Goal: Book appointment/travel/reservation

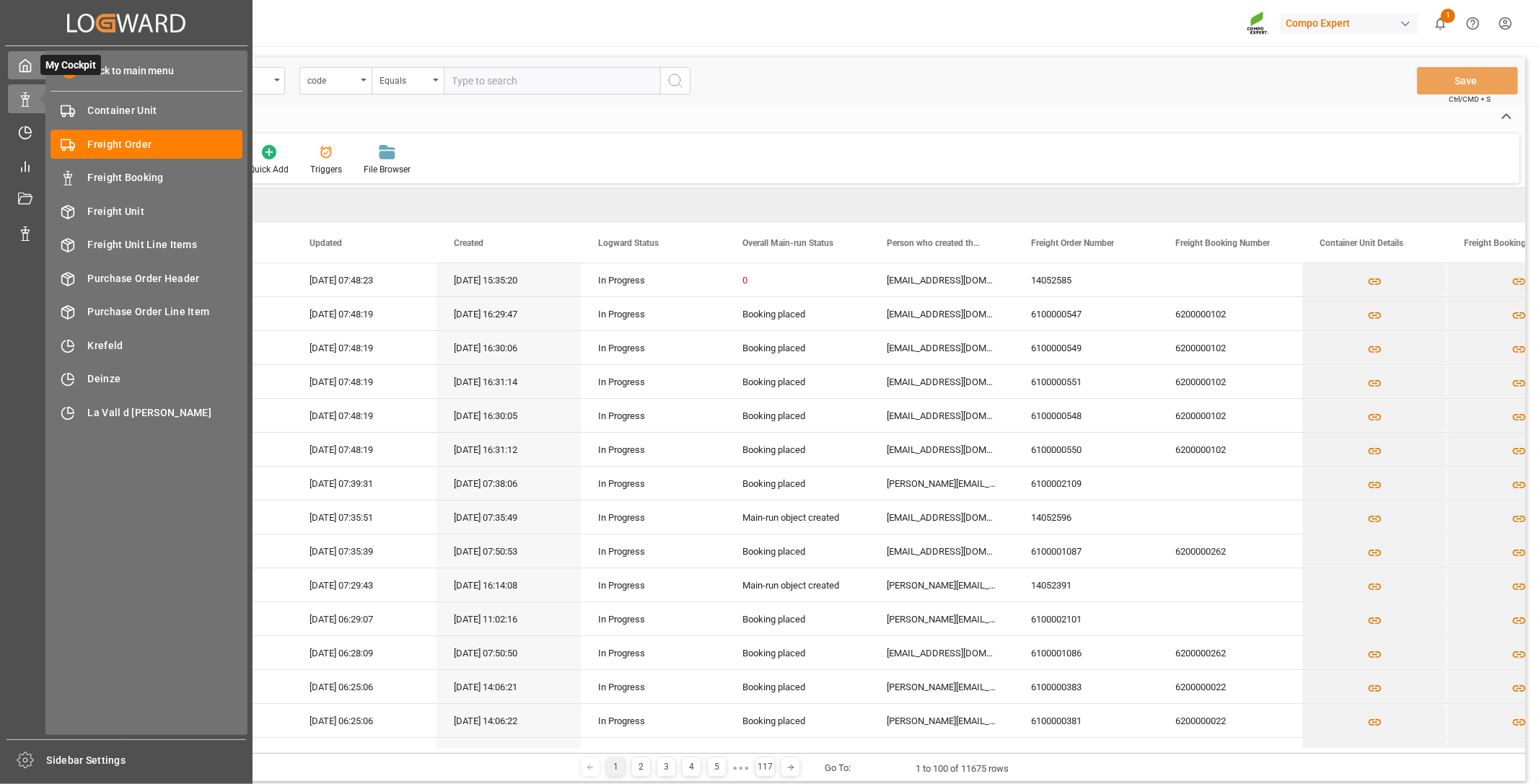
click at [27, 67] on icon at bounding box center [25, 66] width 14 height 14
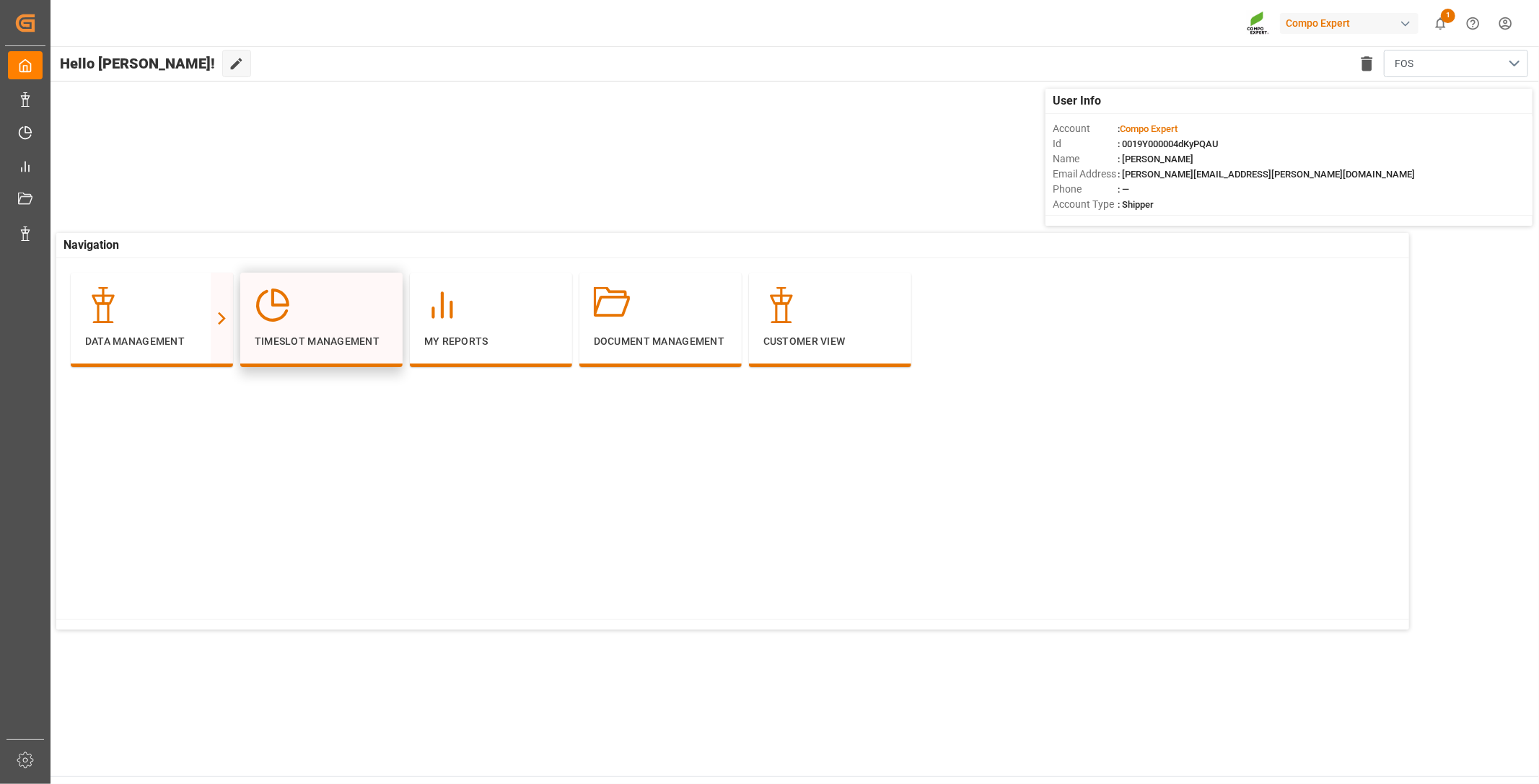
click at [332, 314] on div at bounding box center [321, 305] width 134 height 36
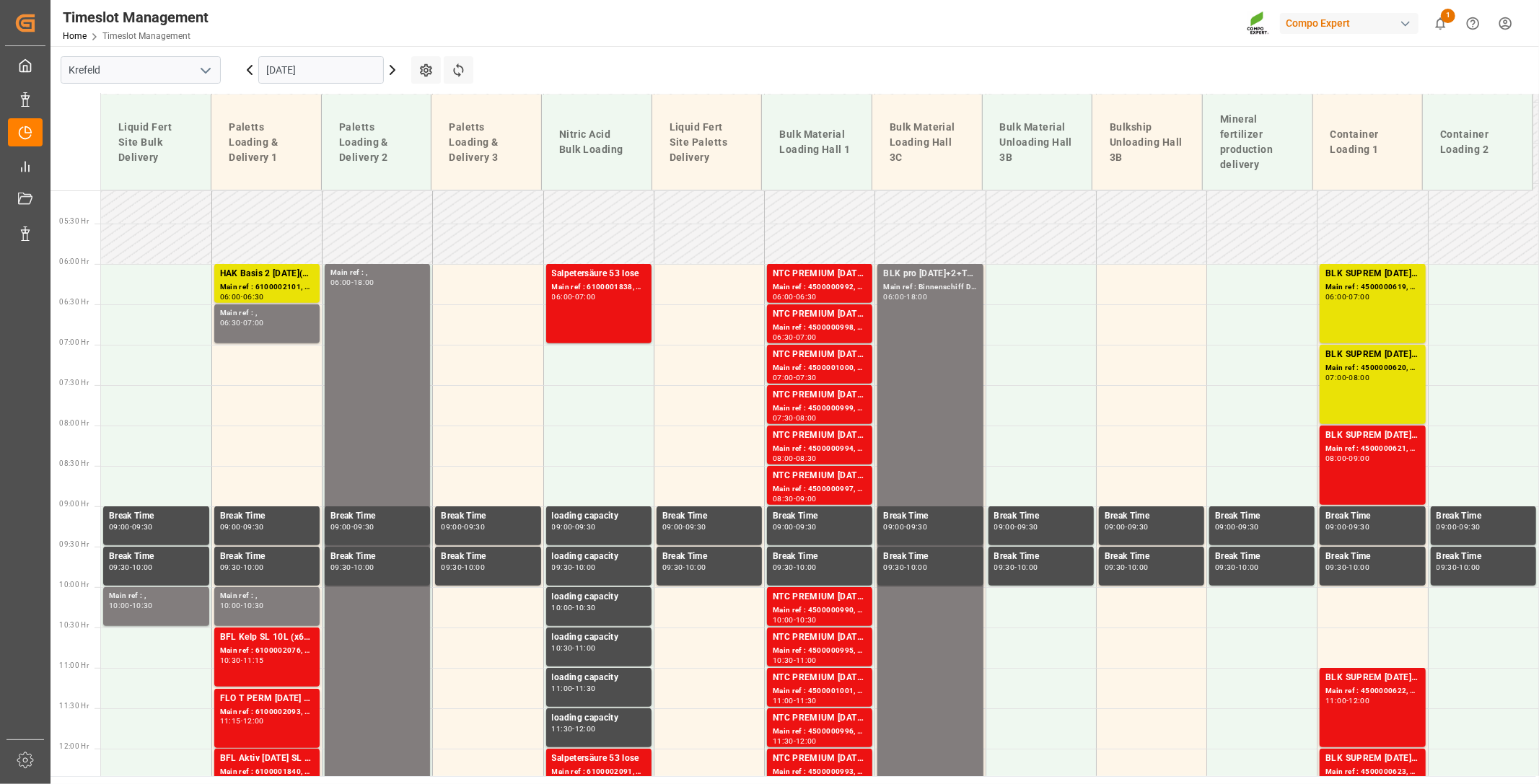
scroll to position [282, 0]
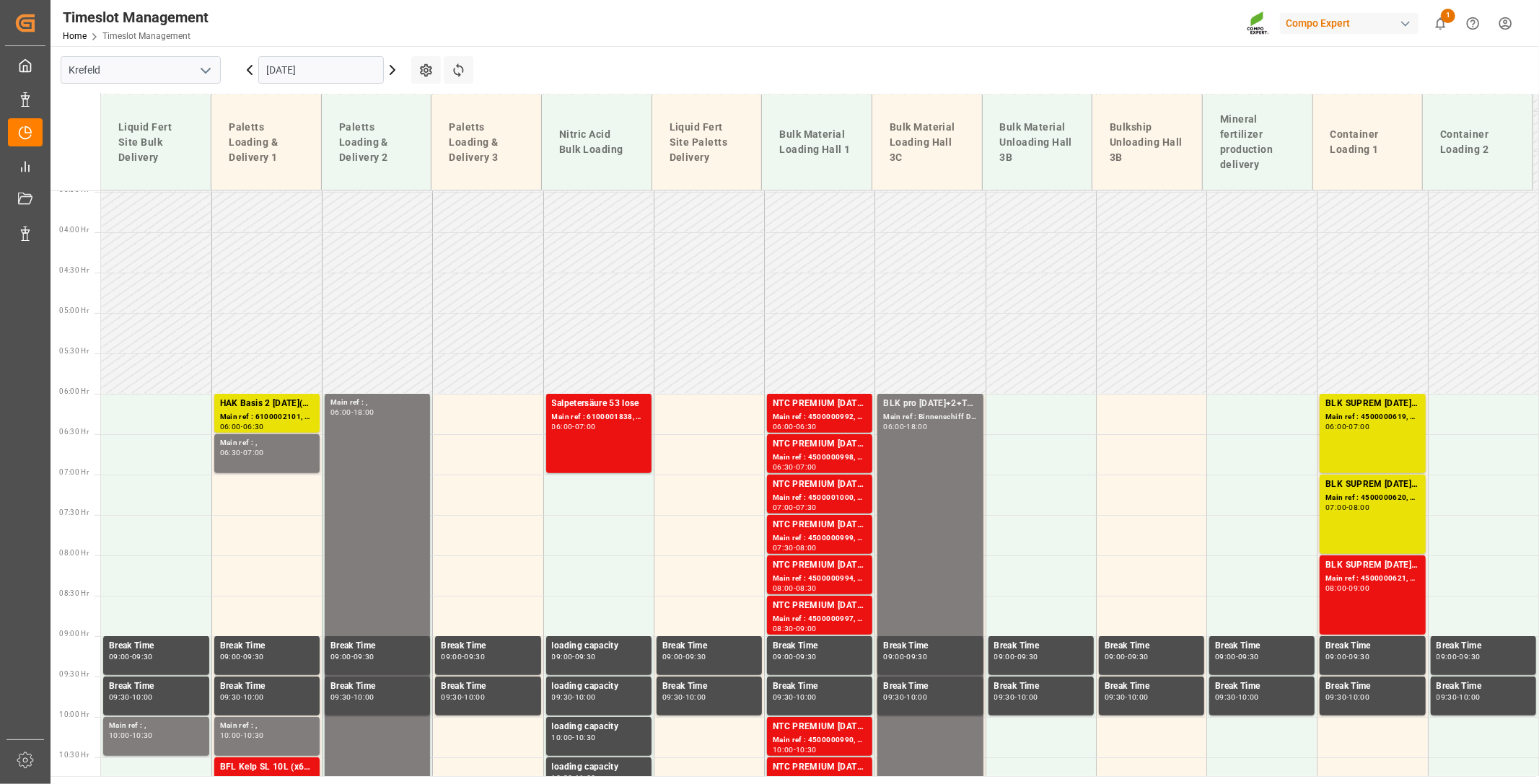
click at [253, 74] on icon at bounding box center [250, 70] width 18 height 18
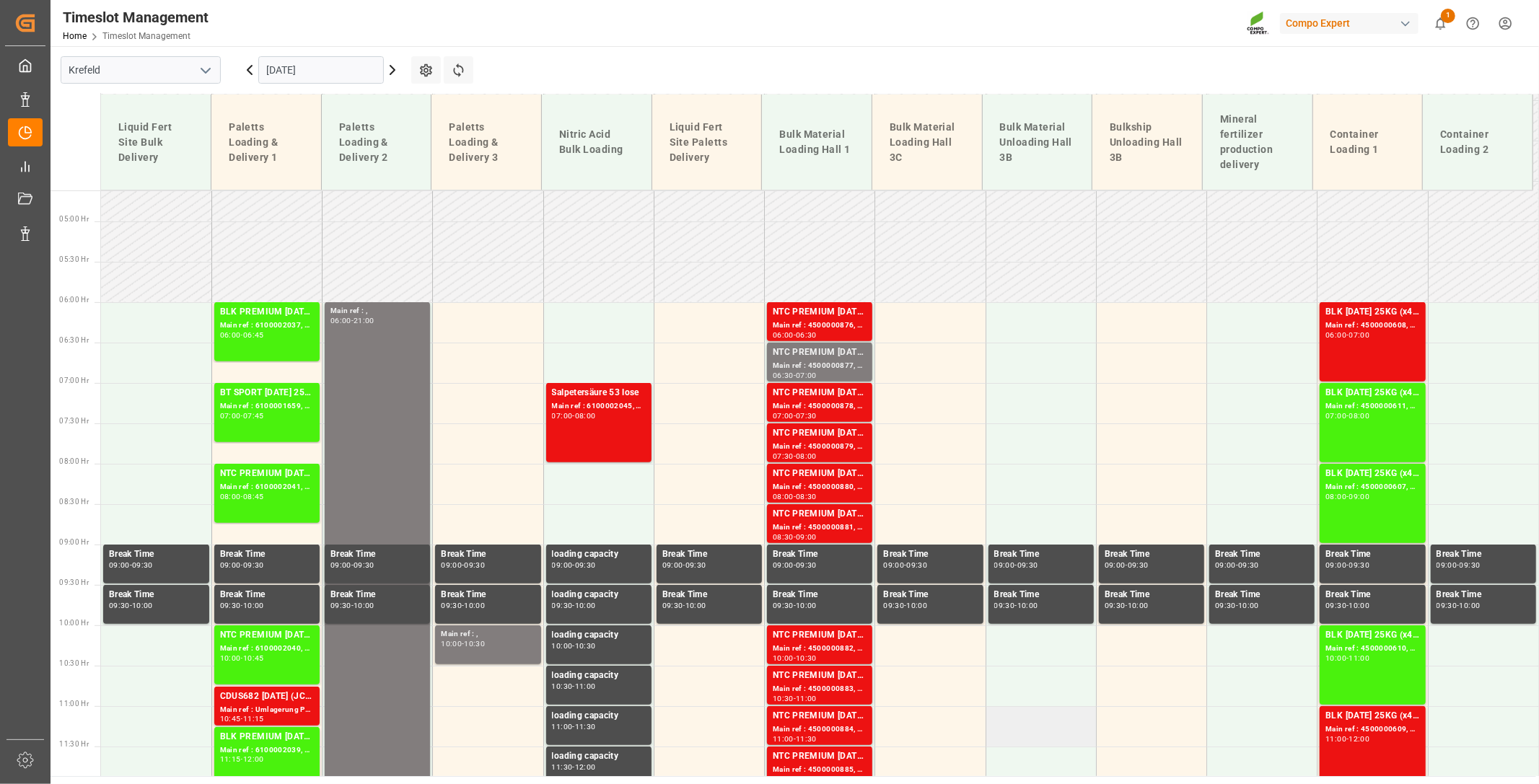
scroll to position [361, 0]
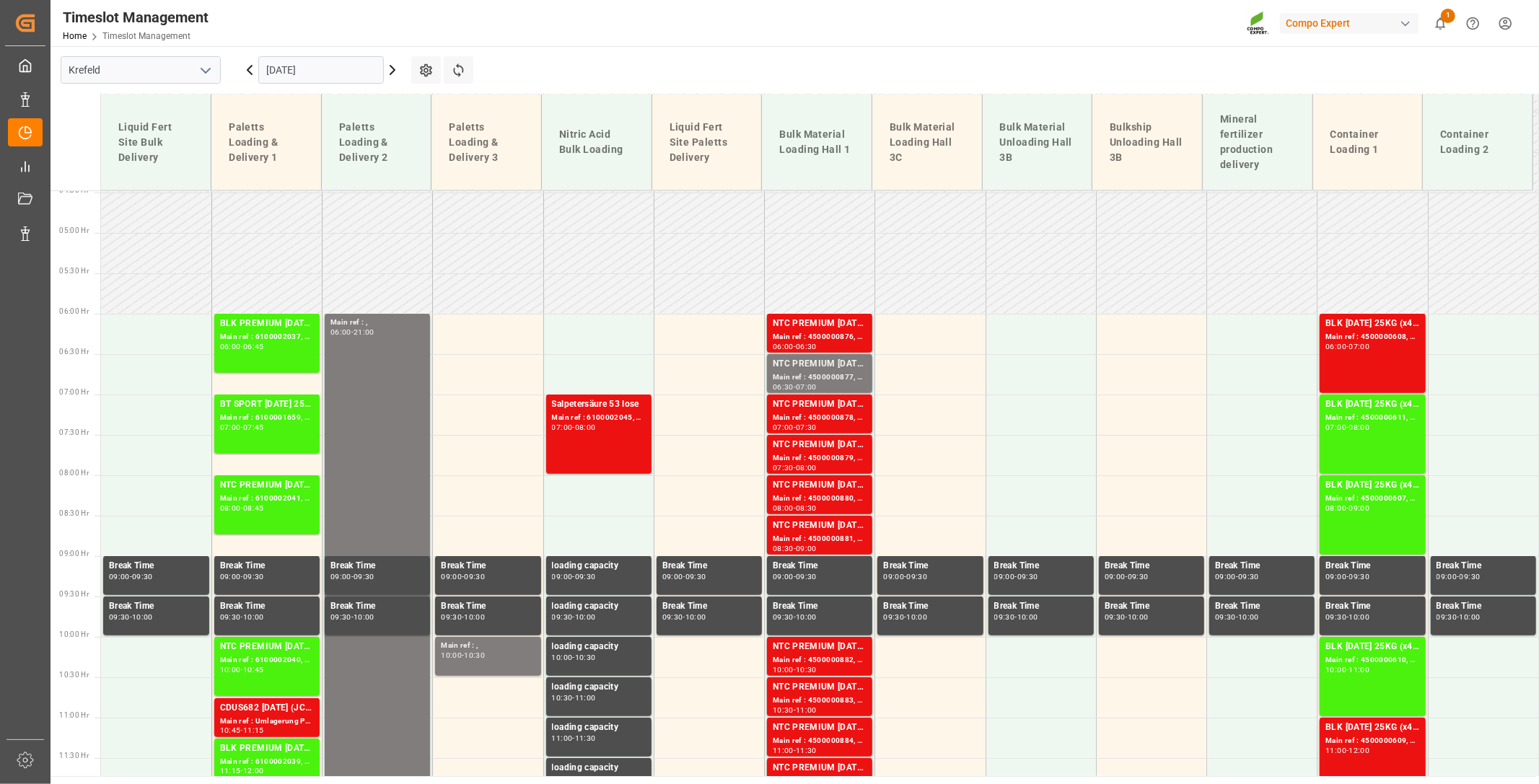
click at [393, 71] on icon at bounding box center [393, 70] width 4 height 9
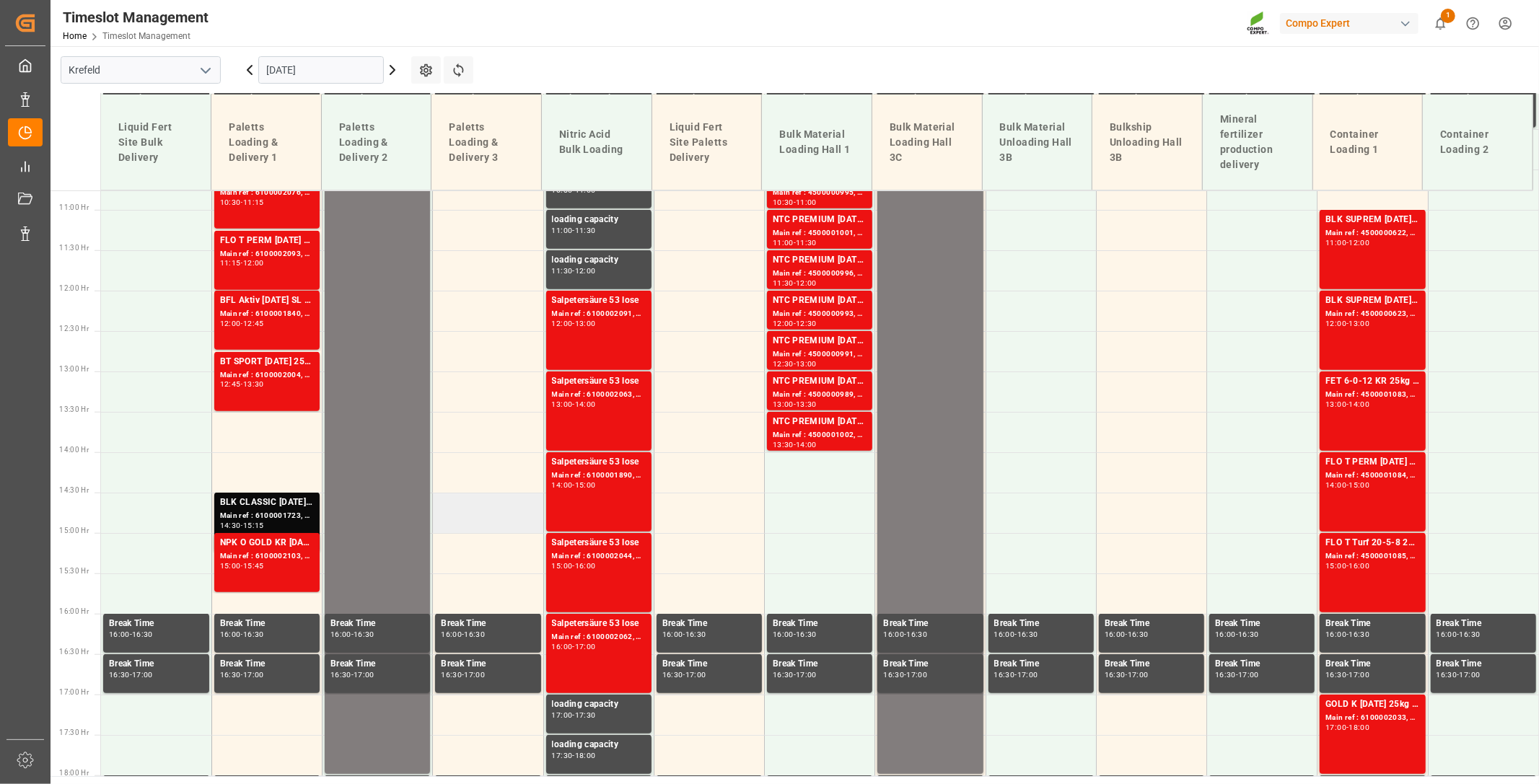
scroll to position [842, 0]
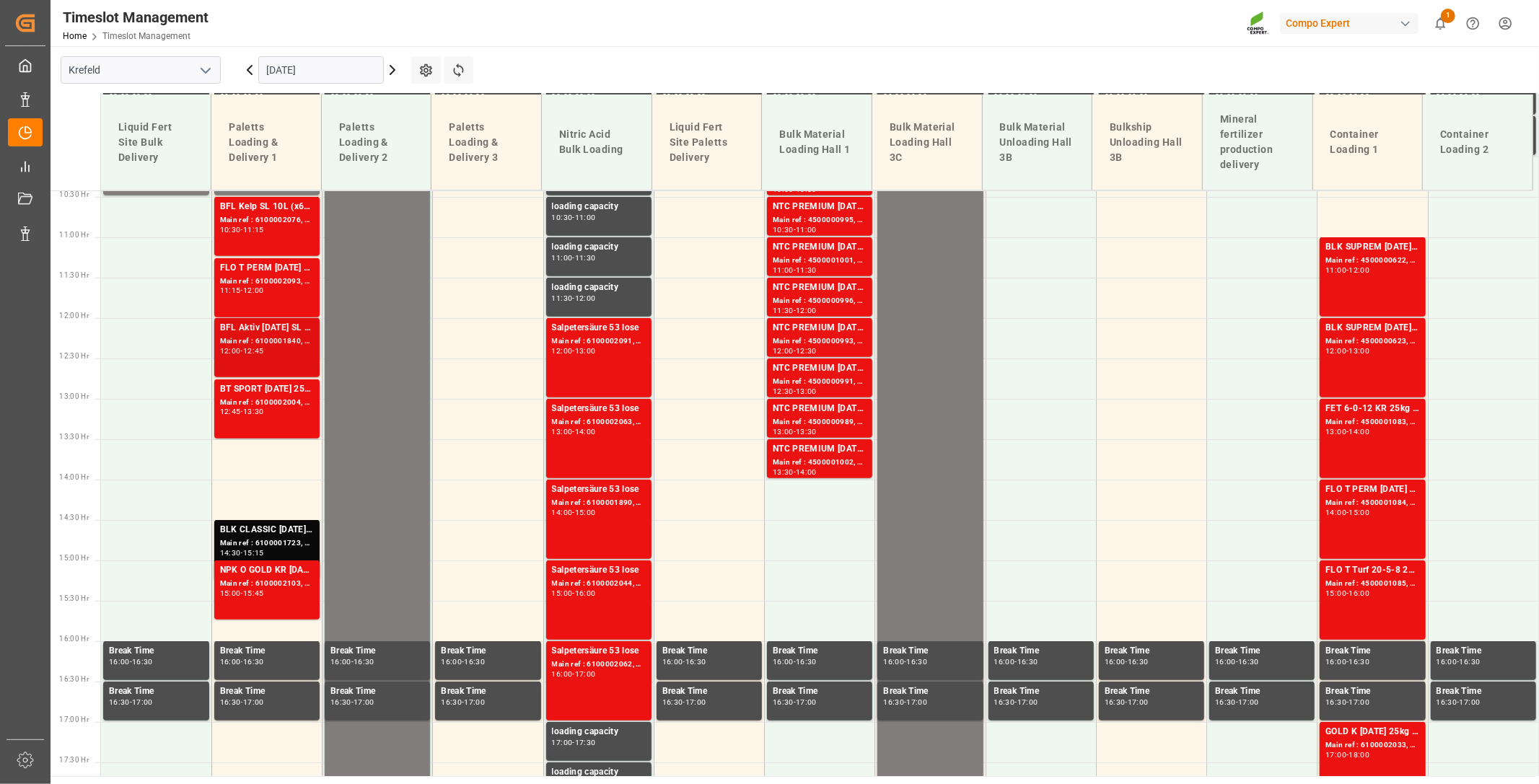
click at [285, 336] on div "Main ref : 6100001840, 2000001408" at bounding box center [267, 342] width 94 height 12
click at [253, 279] on div "Main ref : 6100002093, 2000001604" at bounding box center [267, 282] width 94 height 12
click at [262, 211] on div "BFL Kelp SL 10L (x60) EN,ITBC PLUS [DATE] 9M 25kg (x42) INTBC PLUS [DATE] 6M 25…" at bounding box center [267, 207] width 94 height 14
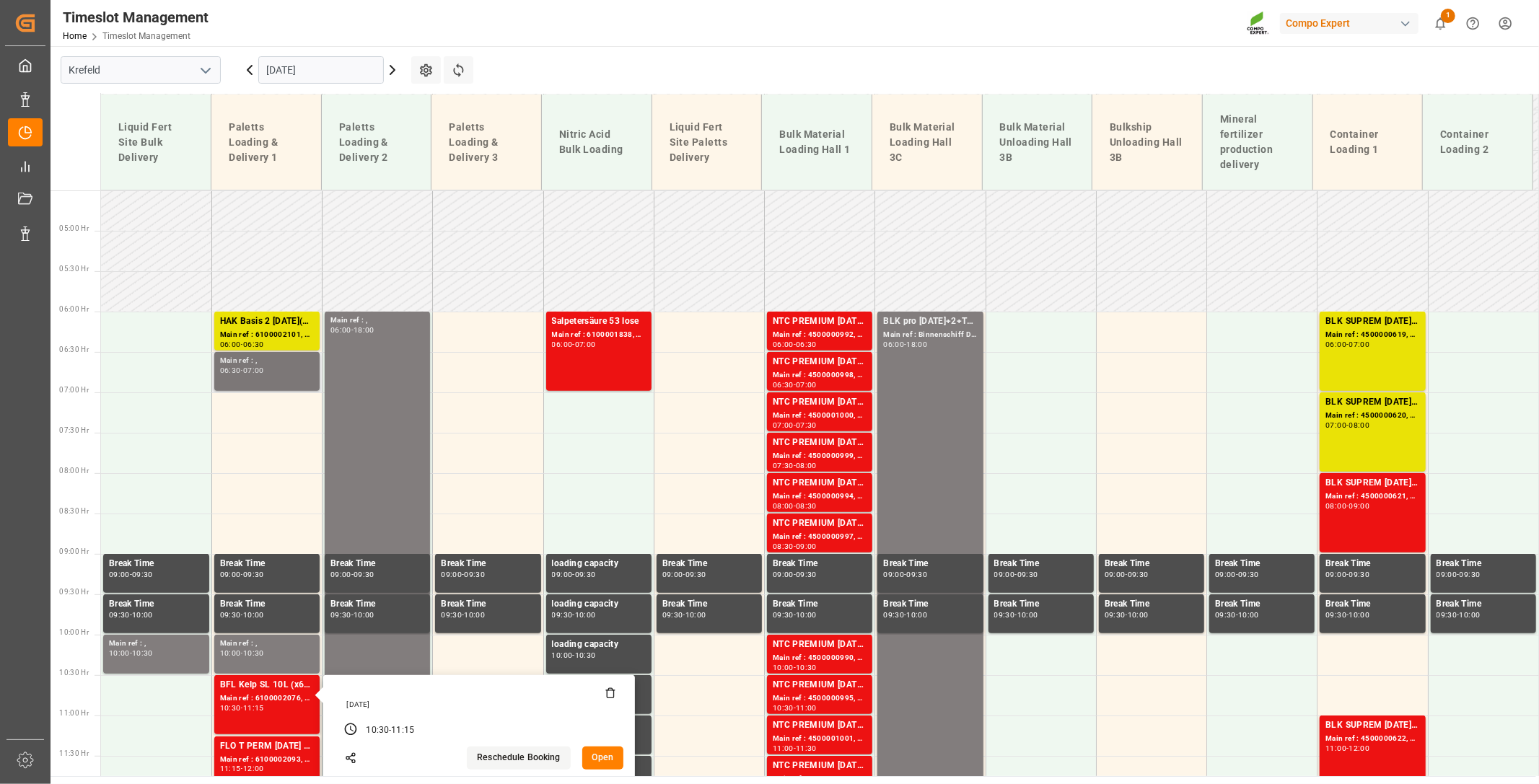
scroll to position [361, 0]
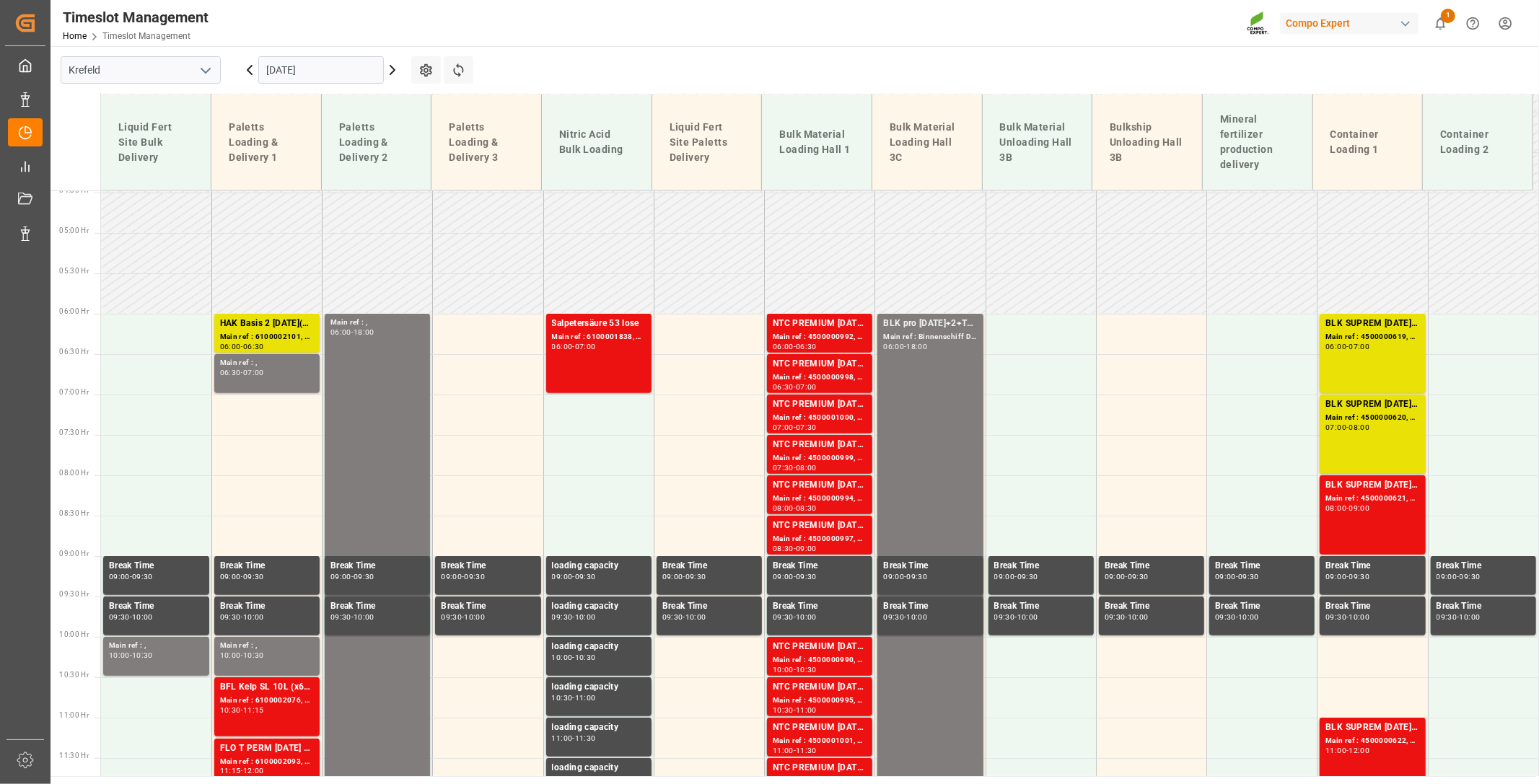
click at [260, 318] on div "HAK Basis 2 [DATE](+4) 25kg (x48) BASIS;HAK Basis 5 [DATE](+5) 25kg (x48) BASIS…" at bounding box center [267, 323] width 94 height 14
click at [360, 67] on input "[DATE]" at bounding box center [322, 70] width 126 height 27
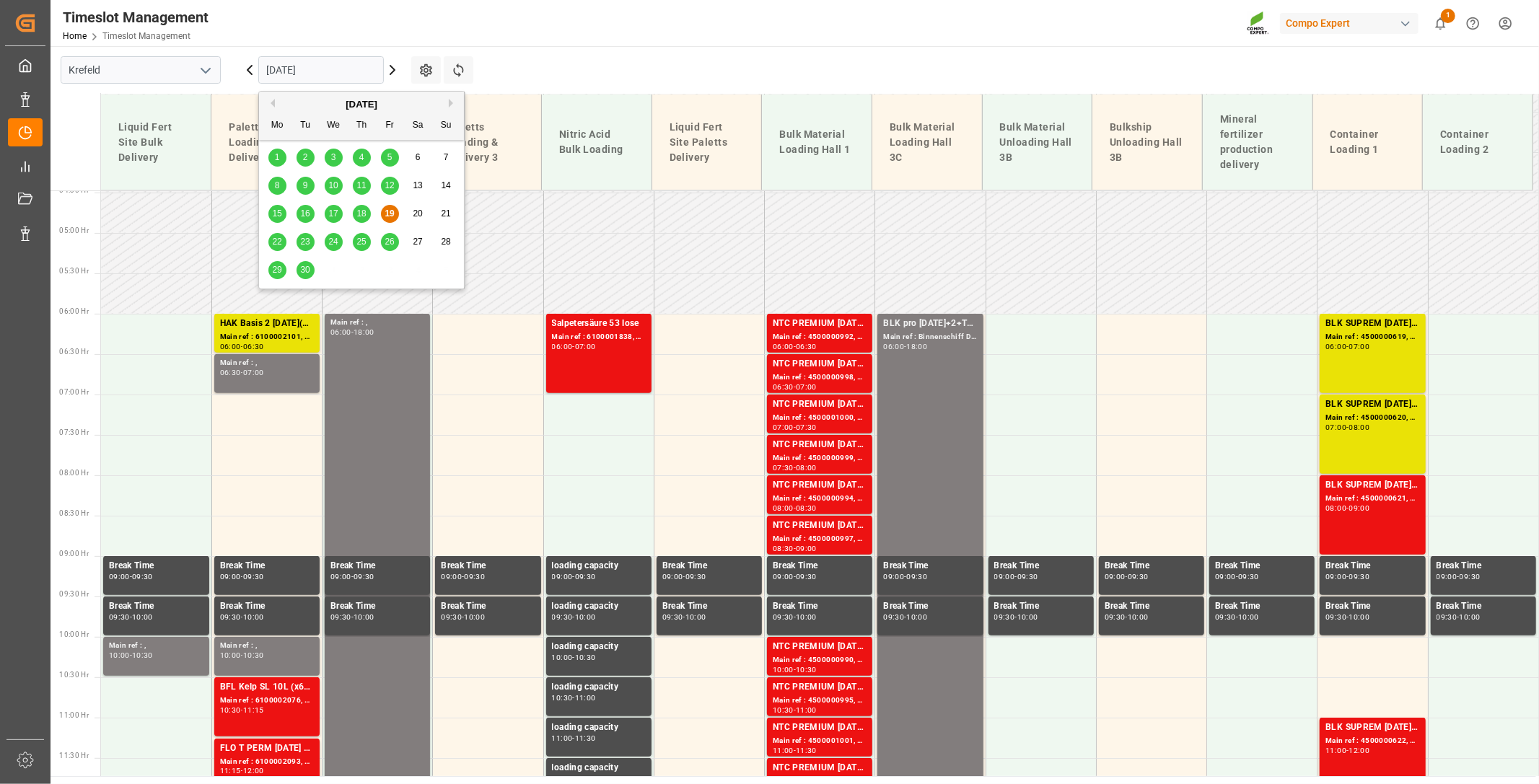
click at [270, 217] on div "15" at bounding box center [277, 214] width 18 height 18
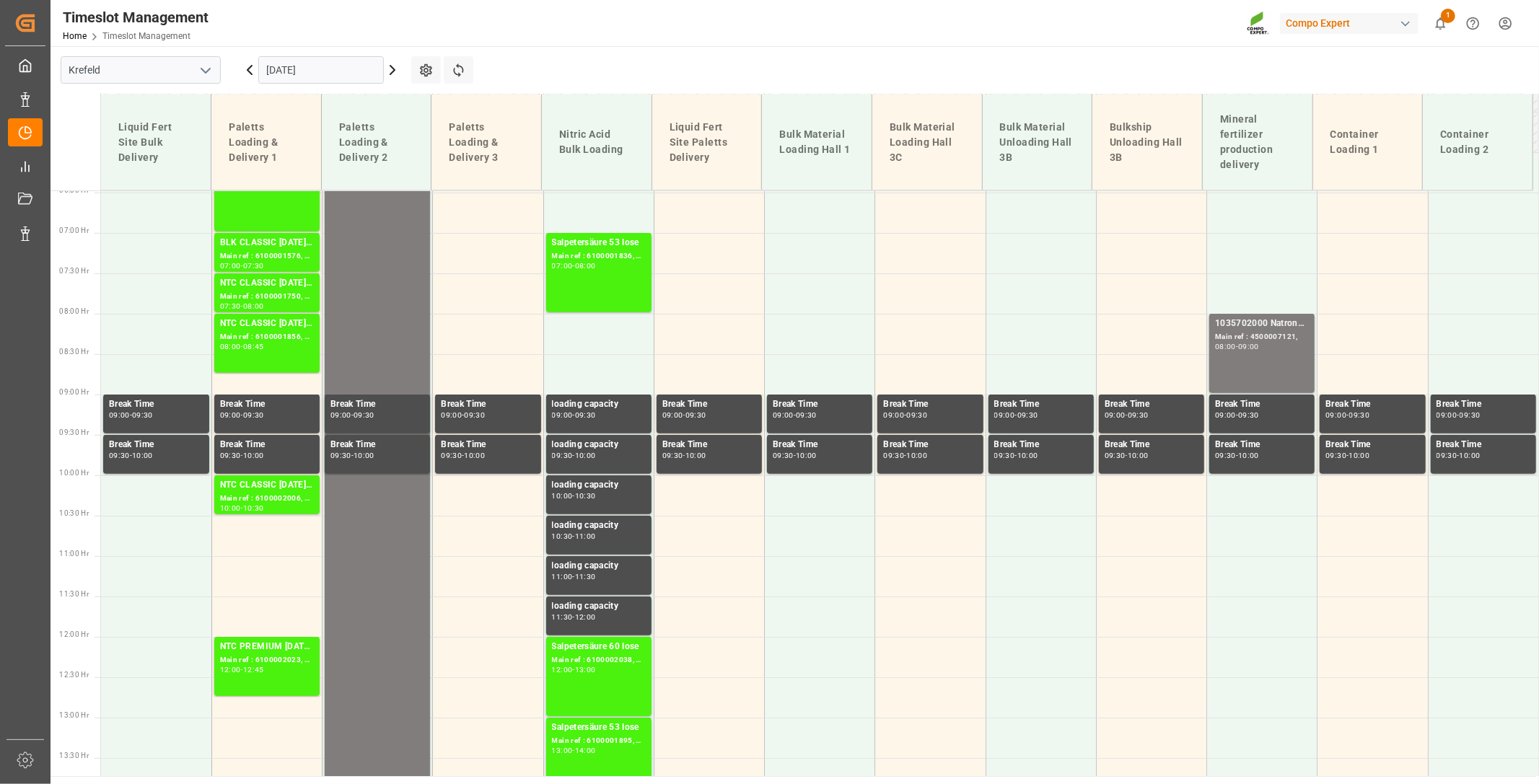
scroll to position [602, 0]
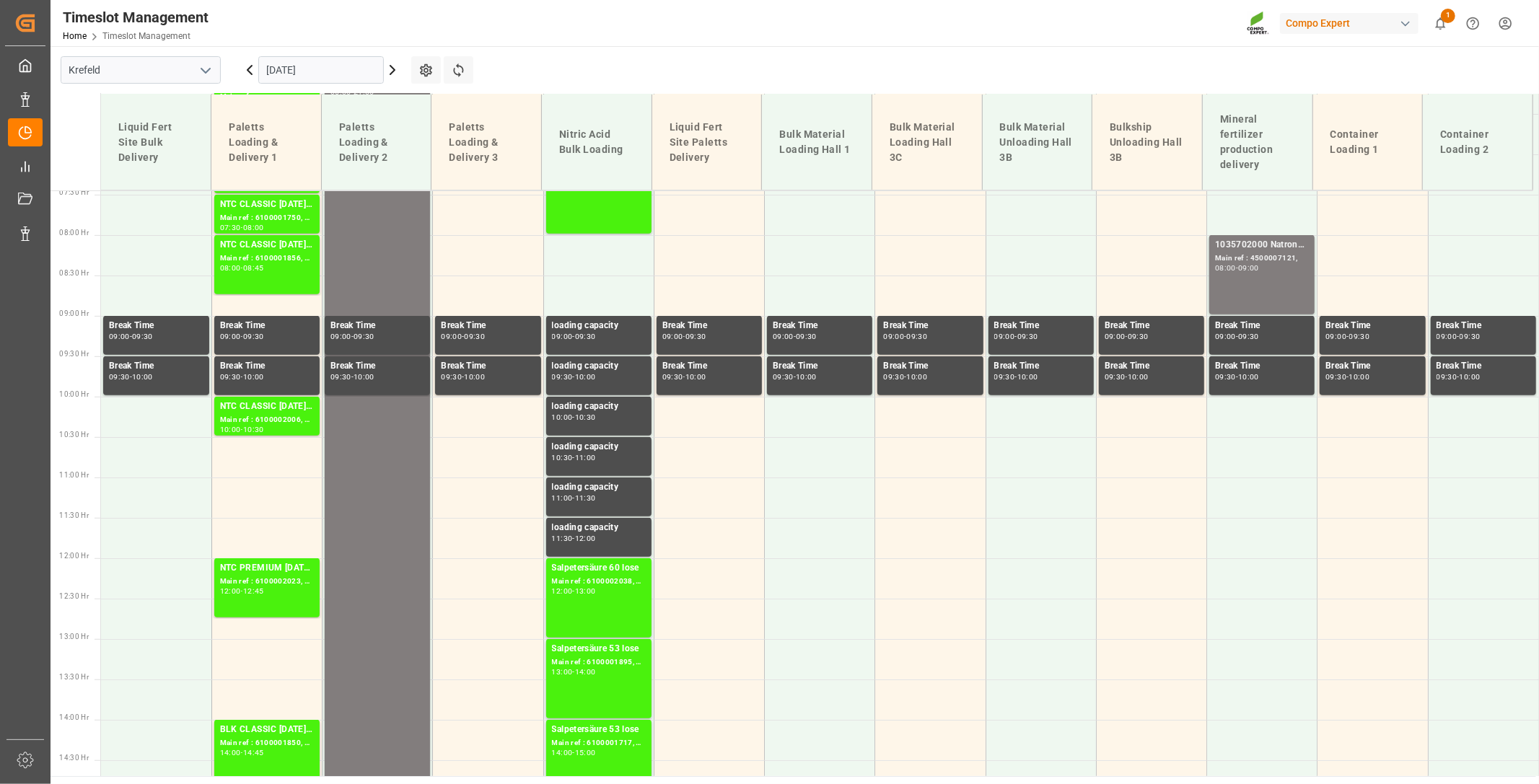
click at [318, 80] on input "15.09.2025" at bounding box center [322, 70] width 126 height 27
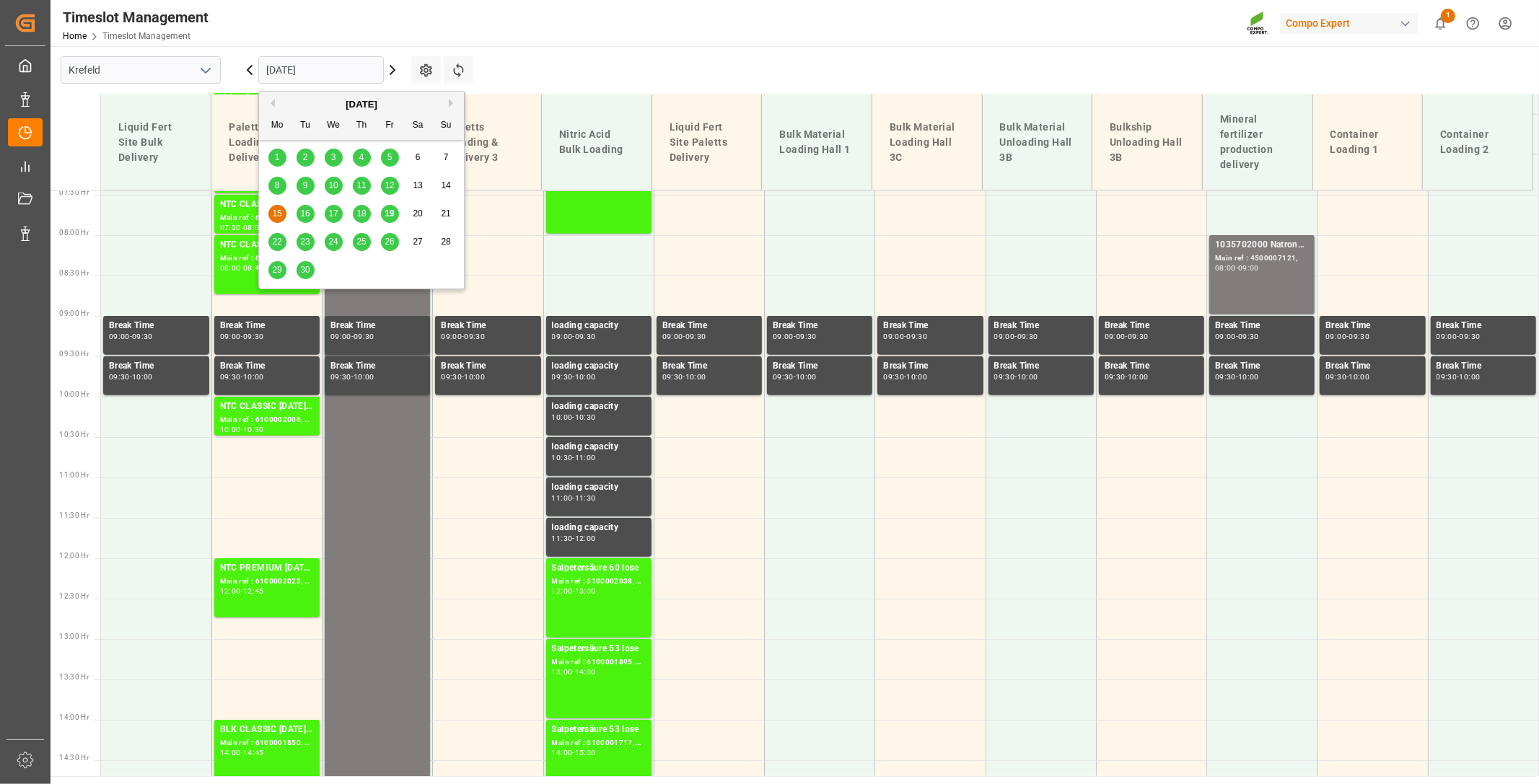
click at [277, 241] on span "22" at bounding box center [276, 241] width 10 height 10
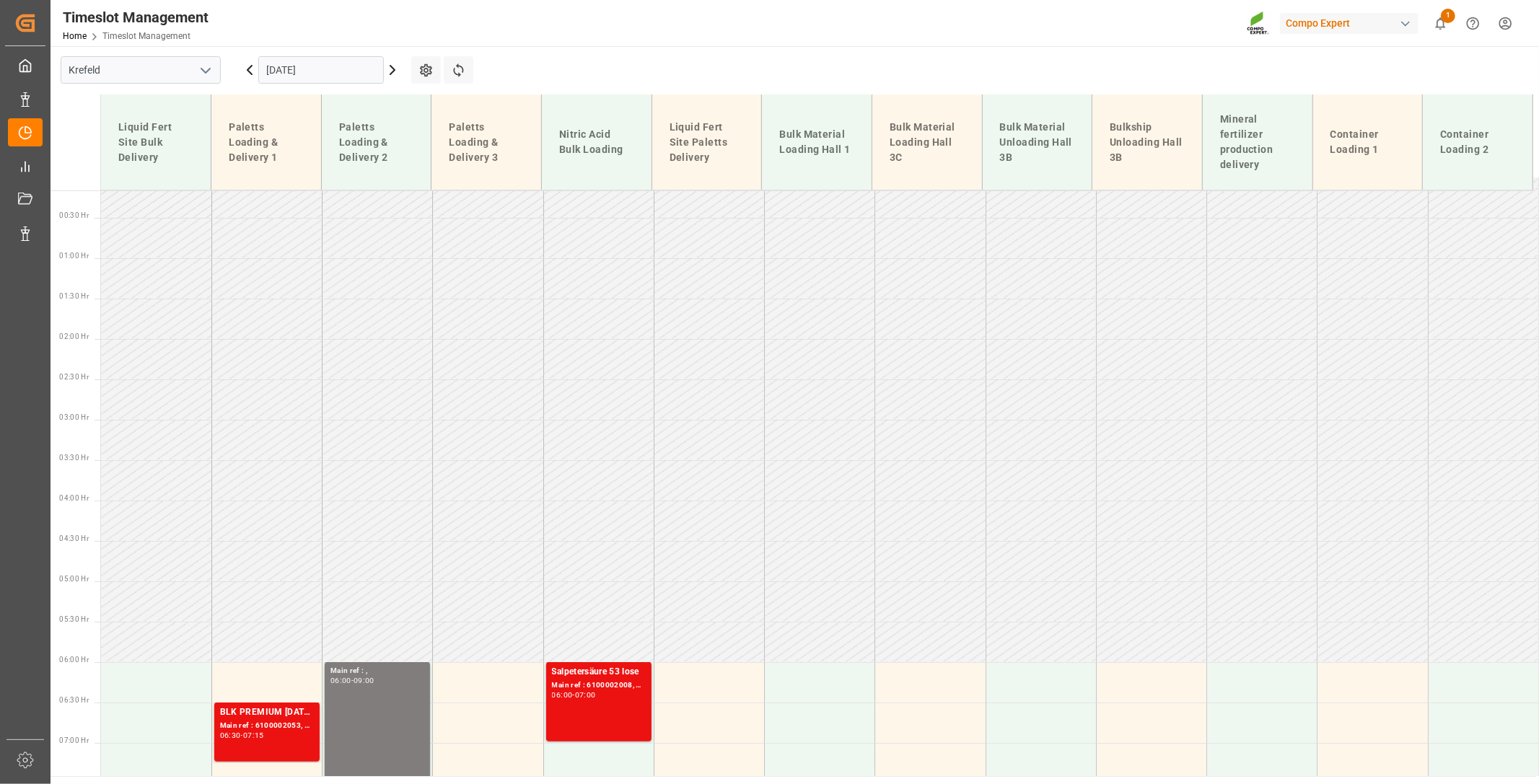
scroll to position [0, 0]
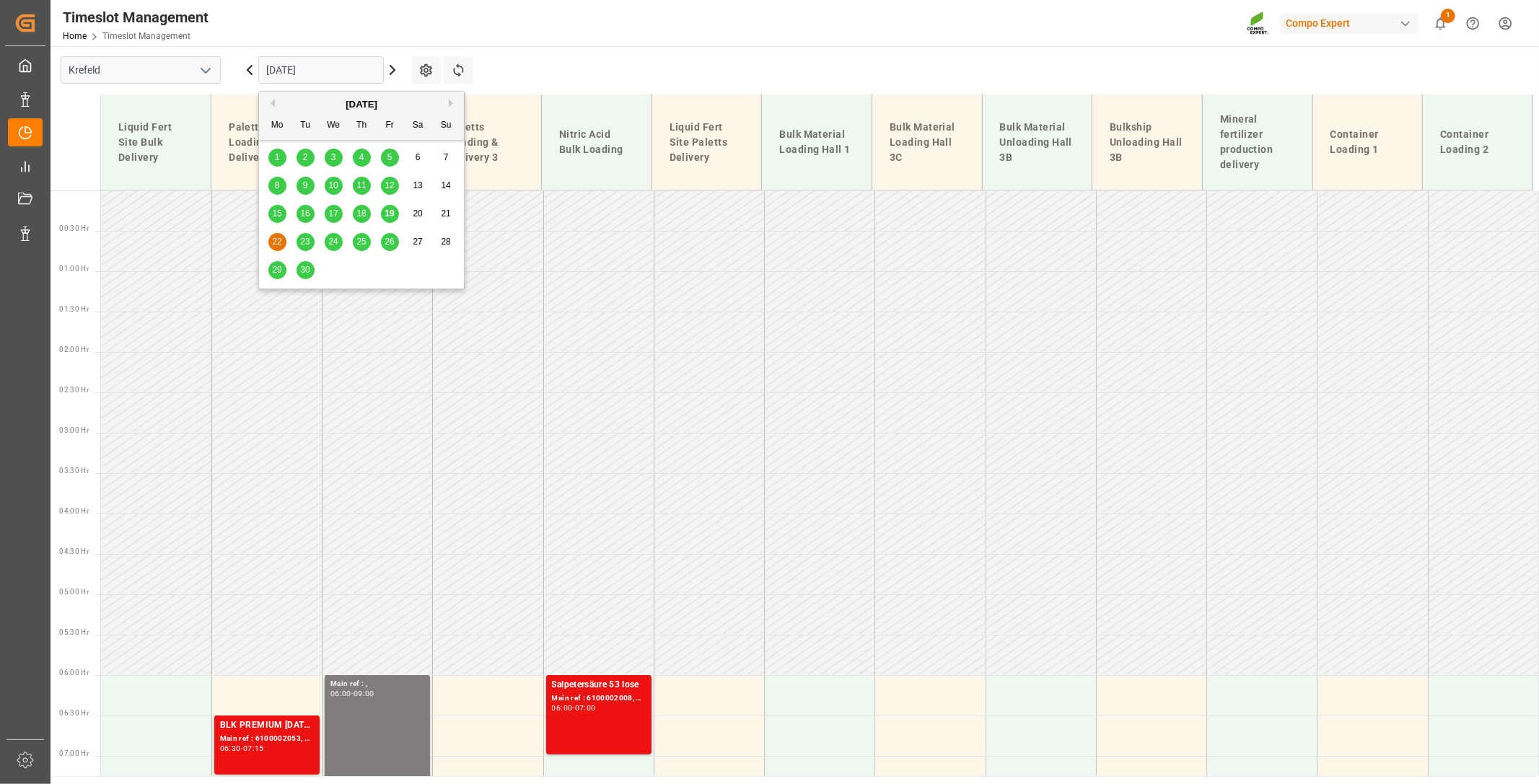
click at [320, 70] on input "22.09.2025" at bounding box center [322, 70] width 126 height 27
click at [394, 213] on span "19" at bounding box center [389, 213] width 10 height 10
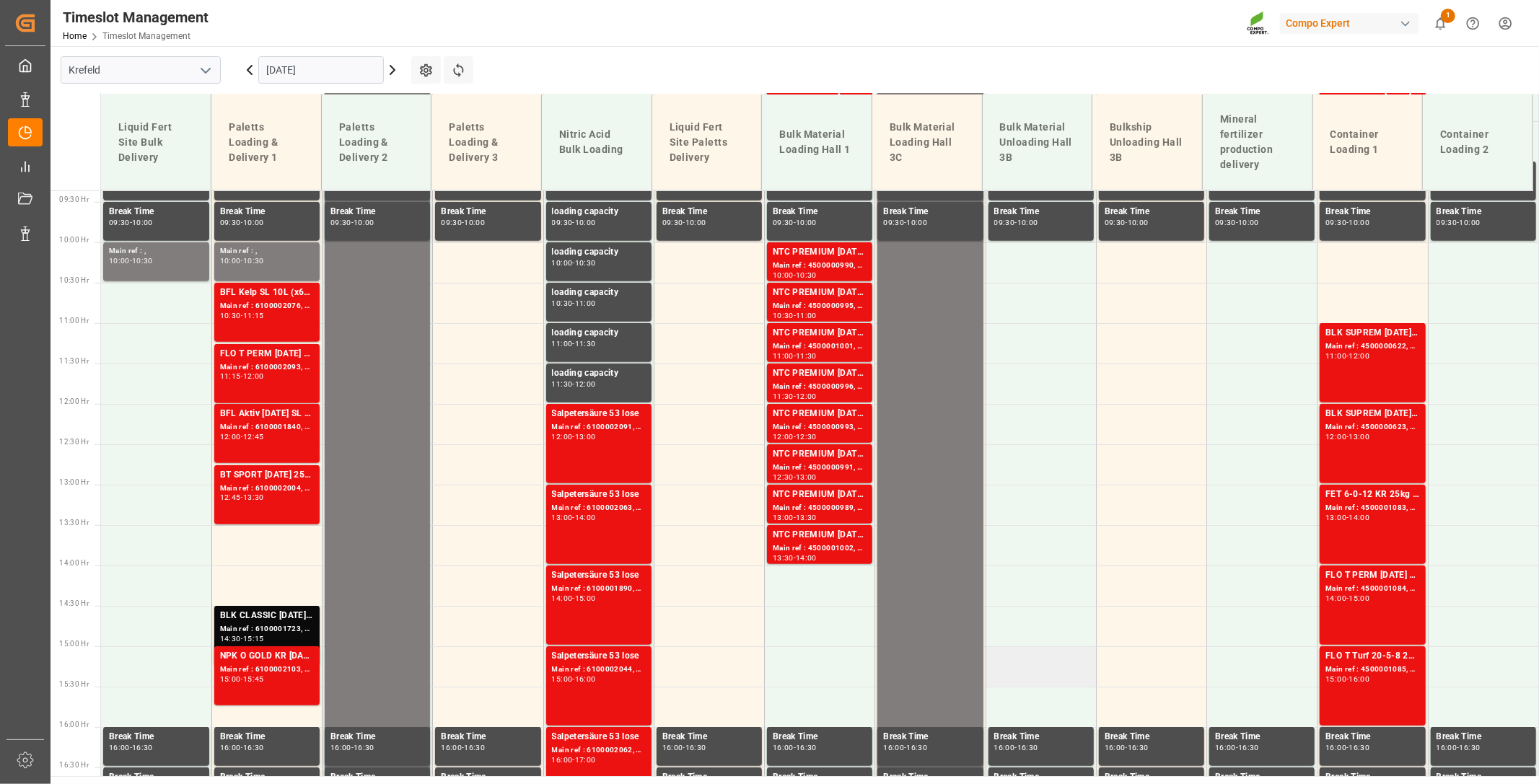
scroll to position [762, 0]
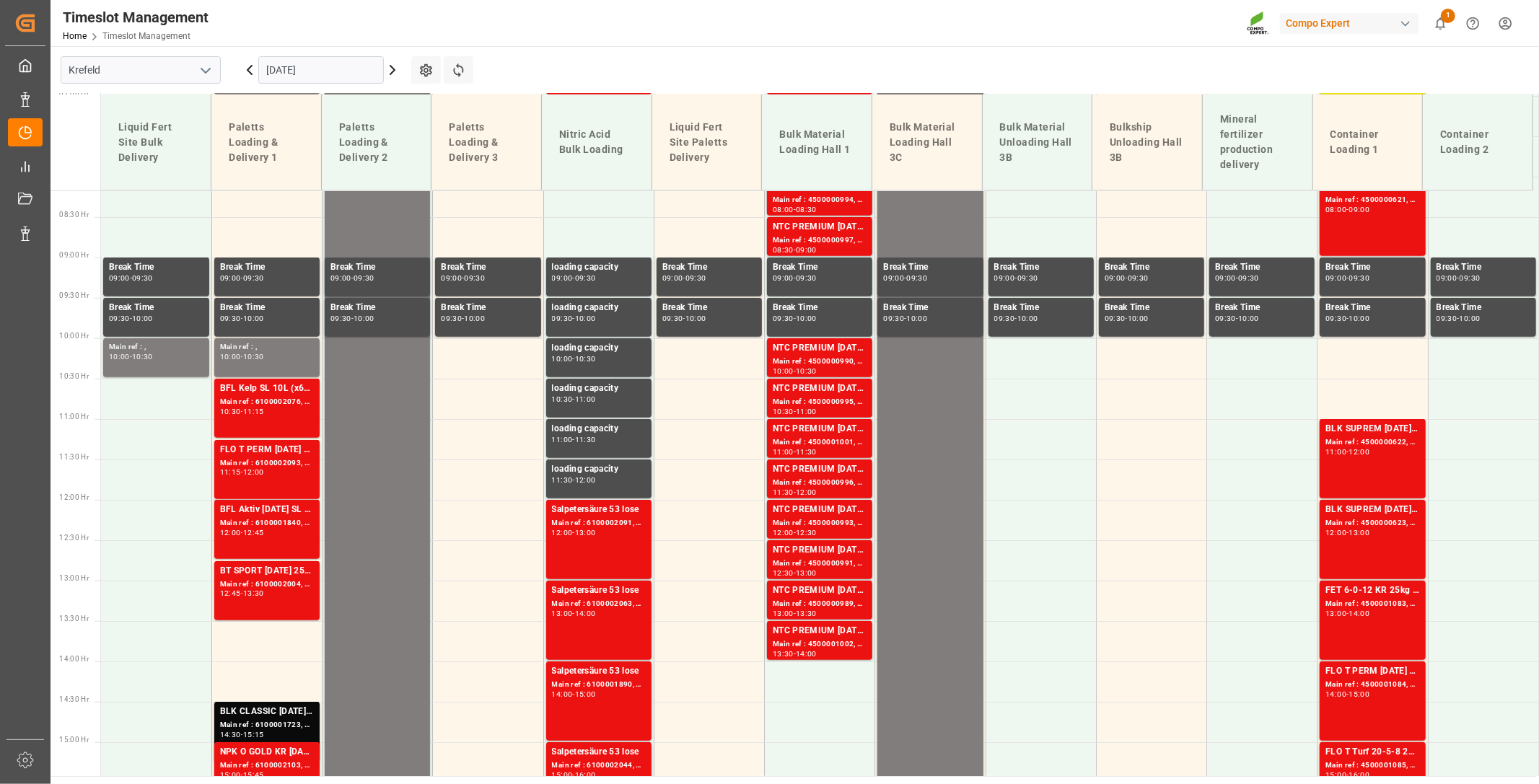
scroll to position [682, 0]
